Goal: Navigation & Orientation: Find specific page/section

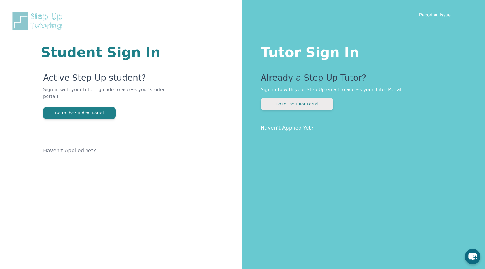
click at [292, 109] on button "Go to the Tutor Portal" at bounding box center [297, 104] width 73 height 12
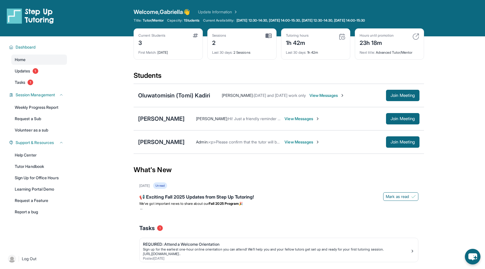
drag, startPoint x: 185, startPoint y: 20, endPoint x: 204, endPoint y: 20, distance: 18.7
click at [204, 20] on div "Title: Tutor/Mentor Capacity: 1 Students Current Availability: [DATE] 12:30-14:…" at bounding box center [279, 20] width 291 height 5
click at [185, 75] on div "Students" at bounding box center [279, 77] width 291 height 12
drag, startPoint x: 164, startPoint y: 23, endPoint x: 209, endPoint y: 24, distance: 44.6
click at [209, 23] on div "Welcome, [PERSON_NAME] 👋 Update Information Title: Tutor/Mentor Capacity: 1 Stu…" at bounding box center [279, 18] width 291 height 20
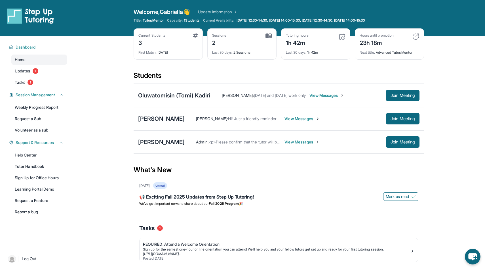
click at [203, 26] on div "Welcome, [PERSON_NAME] 👋 Update Information Title: Tutor/Mentor Capacity: 1 Stu…" at bounding box center [279, 18] width 291 height 20
click at [202, 96] on div "Oluwatomisin (Tomi) Kadiri" at bounding box center [174, 95] width 72 height 8
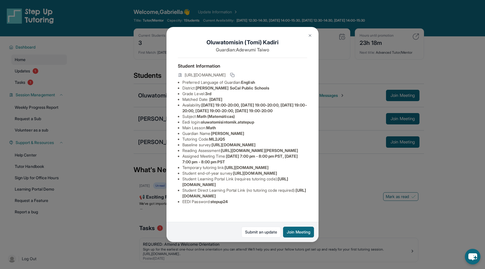
click at [312, 36] on img at bounding box center [310, 35] width 5 height 5
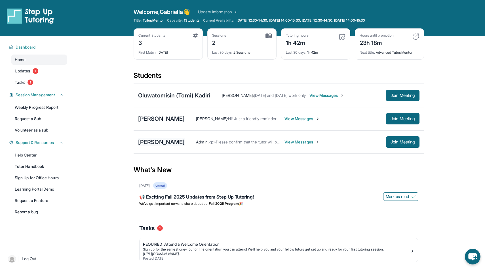
click at [164, 139] on div "[PERSON_NAME]" at bounding box center [161, 142] width 47 height 8
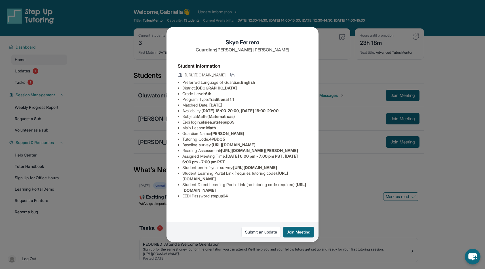
scroll to position [35, 0]
click at [309, 32] on button at bounding box center [310, 35] width 11 height 11
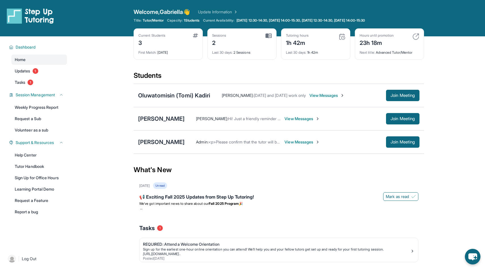
click at [285, 142] on span "View Messages" at bounding box center [302, 142] width 35 height 6
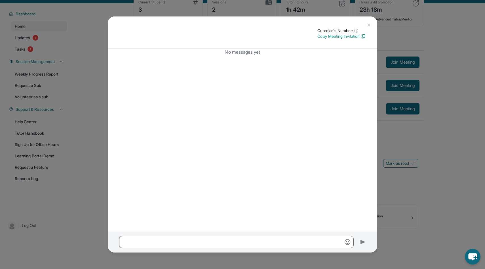
scroll to position [36, 0]
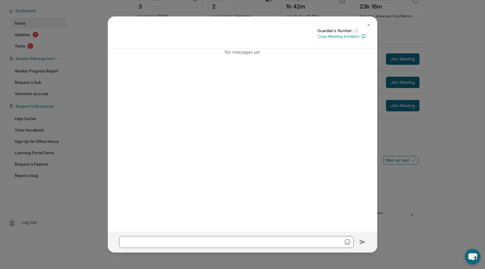
click at [372, 23] on button at bounding box center [368, 24] width 11 height 11
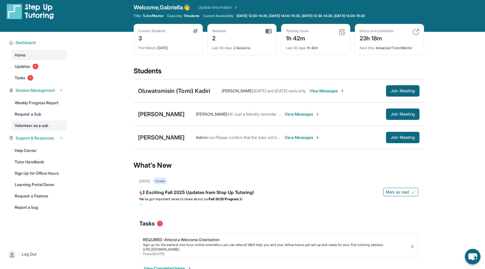
scroll to position [0, 0]
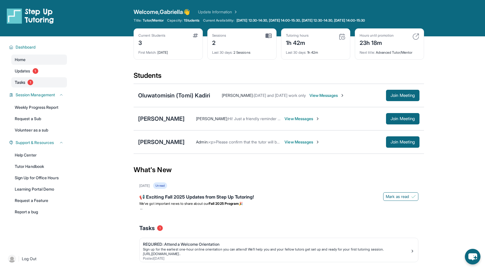
click at [25, 80] on span "Tasks" at bounding box center [20, 82] width 11 height 6
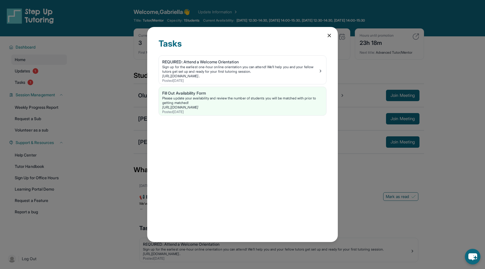
click at [332, 39] on div "Tasks REQUIRED: Attend a Welcome Orientation Sign up for the earliest one-hour …" at bounding box center [242, 134] width 191 height 215
click at [325, 39] on div "Tasks" at bounding box center [243, 46] width 168 height 17
click at [328, 37] on icon at bounding box center [330, 36] width 6 height 6
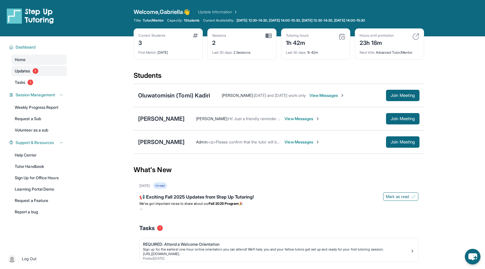
click at [31, 71] on link "Updates 1" at bounding box center [39, 71] width 56 height 10
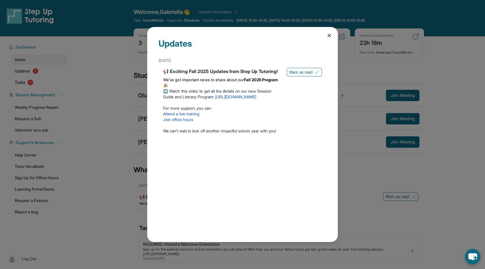
click at [332, 33] on div "Updates [DATE] 📢 Exciting Fall 2025 Updates from Step Up Tutoring! We’ve got im…" at bounding box center [242, 134] width 191 height 215
click at [330, 36] on icon at bounding box center [330, 36] width 6 height 6
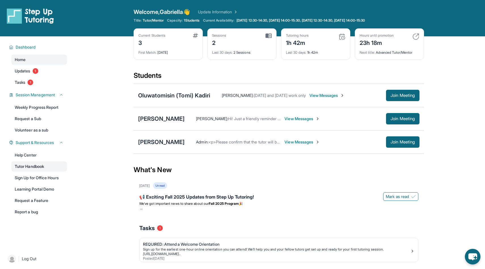
click at [33, 169] on link "Tutor Handbook" at bounding box center [39, 166] width 56 height 10
